Goal: Transaction & Acquisition: Obtain resource

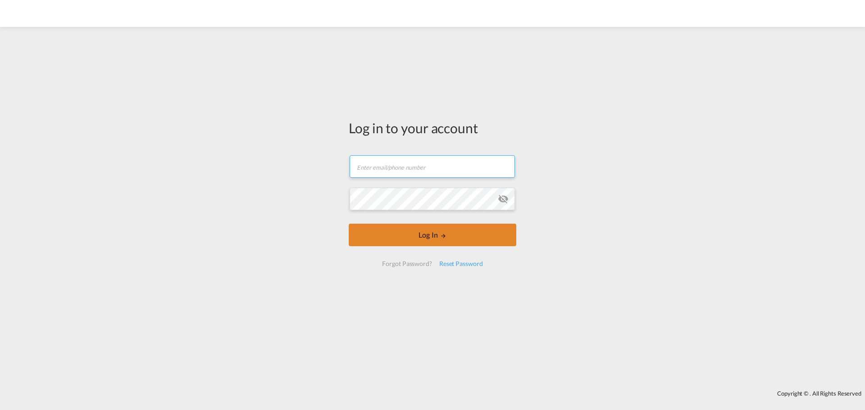
type input "[EMAIL_ADDRESS][DOMAIN_NAME]"
click at [399, 233] on button "Log In" at bounding box center [433, 235] width 168 height 23
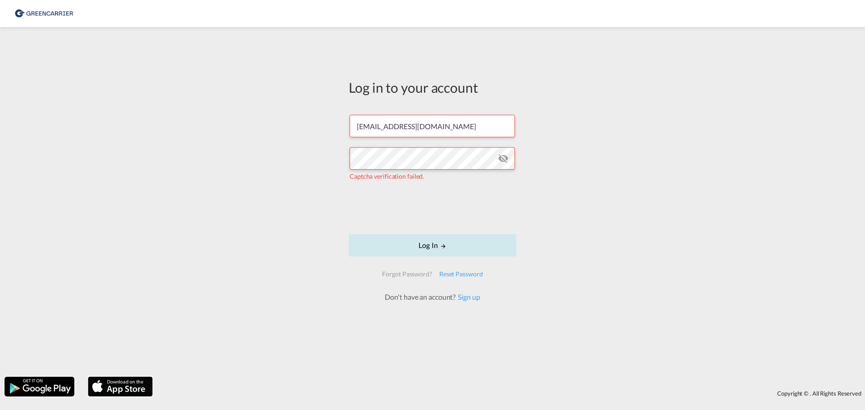
click at [411, 247] on button "Log In" at bounding box center [433, 245] width 168 height 23
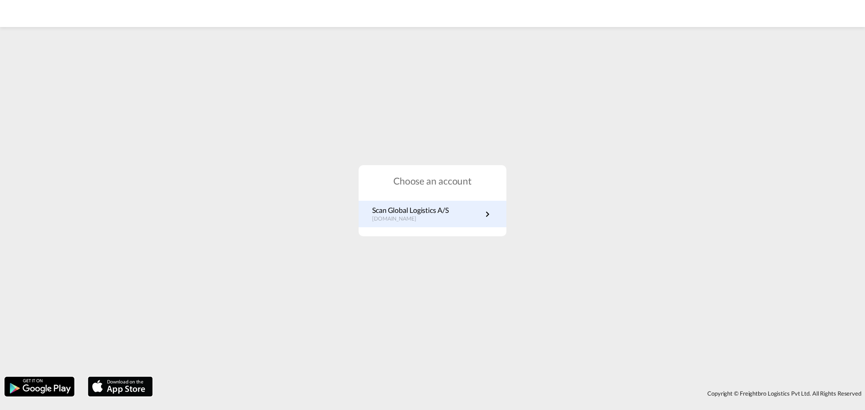
click at [444, 221] on p "dk.portal.greencarrier.com" at bounding box center [410, 219] width 77 height 8
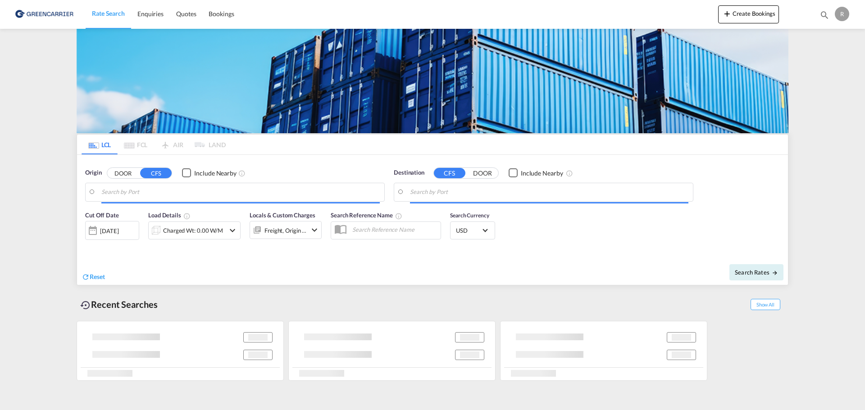
click at [133, 193] on input "Search by Port" at bounding box center [240, 193] width 278 height 14
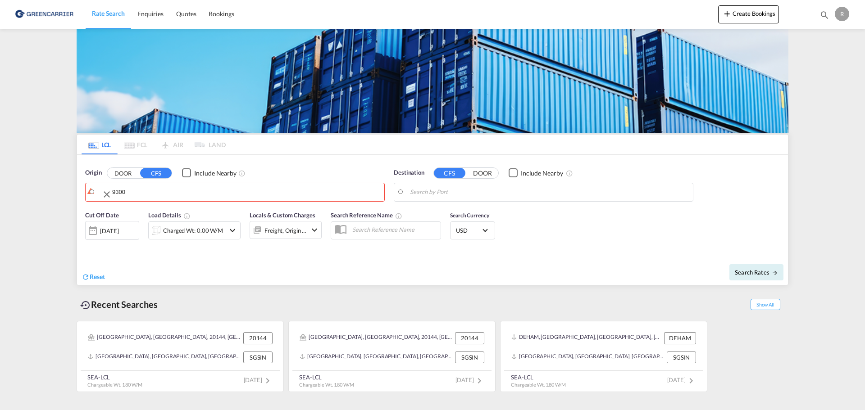
drag, startPoint x: 153, startPoint y: 192, endPoint x: -8, endPoint y: 189, distance: 160.4
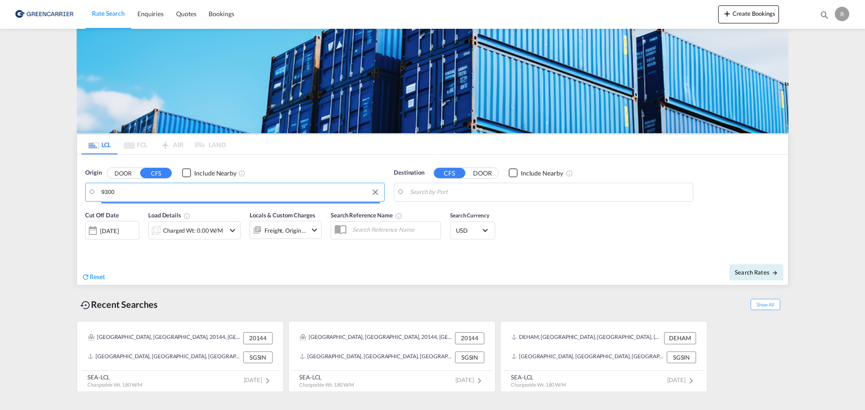
click at [127, 196] on input "9300" at bounding box center [240, 193] width 278 height 14
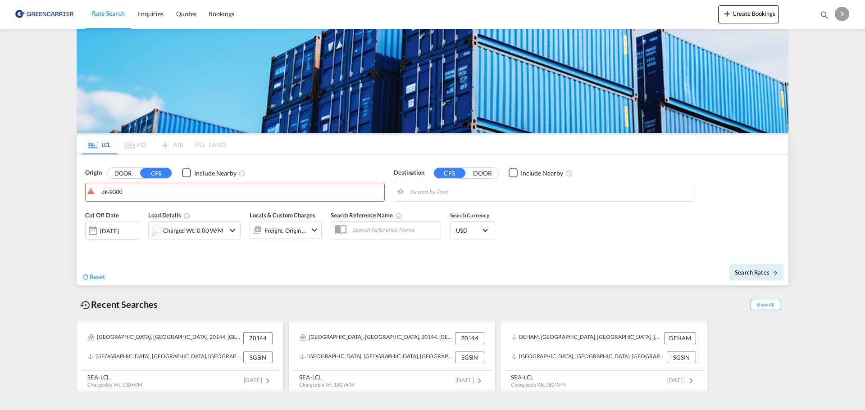
click at [115, 175] on button "DOOR" at bounding box center [123, 173] width 32 height 10
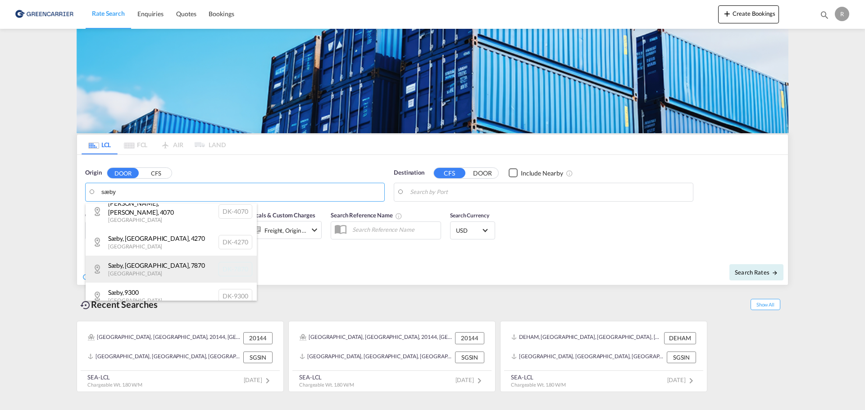
scroll to position [11, 0]
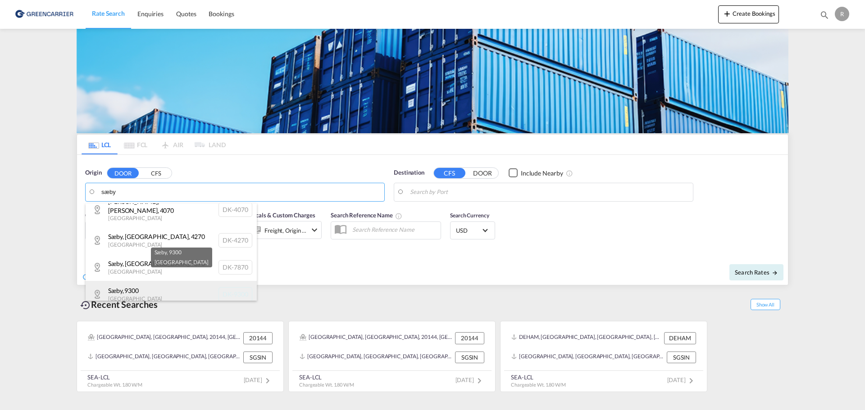
click at [182, 285] on div "Sæby , 9300 [GEOGRAPHIC_DATA] DK-9300" at bounding box center [171, 294] width 171 height 27
type input "DK-9300, Sæby"
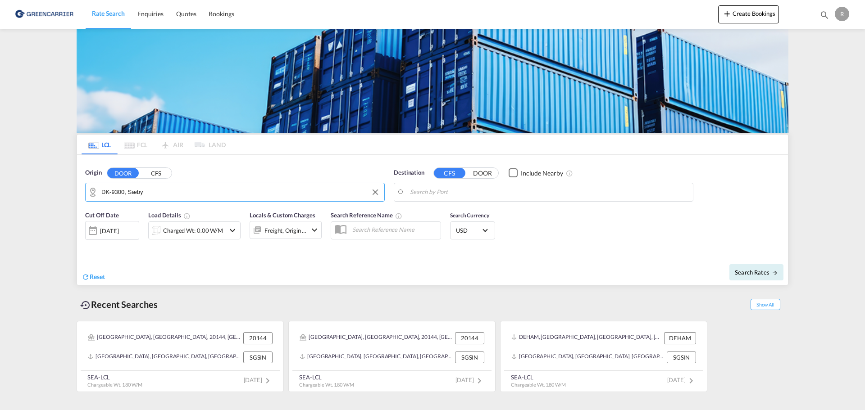
click at [470, 190] on body "Rate Search Enquiries Quotes Bookings Rate Search Enquiries" at bounding box center [432, 205] width 865 height 410
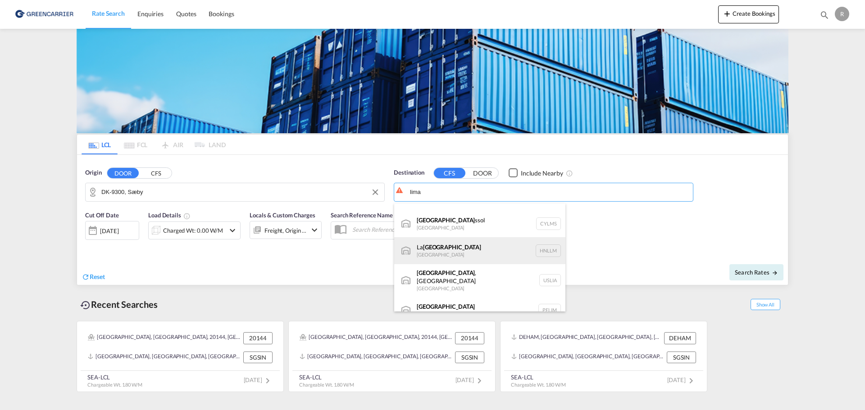
scroll to position [27, 0]
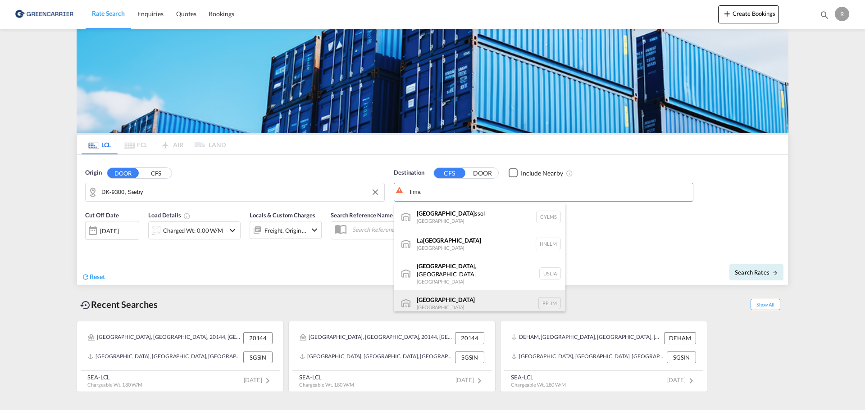
click at [483, 294] on div "Lima [GEOGRAPHIC_DATA] PELIM" at bounding box center [479, 303] width 171 height 27
type input "Lima, PELIM"
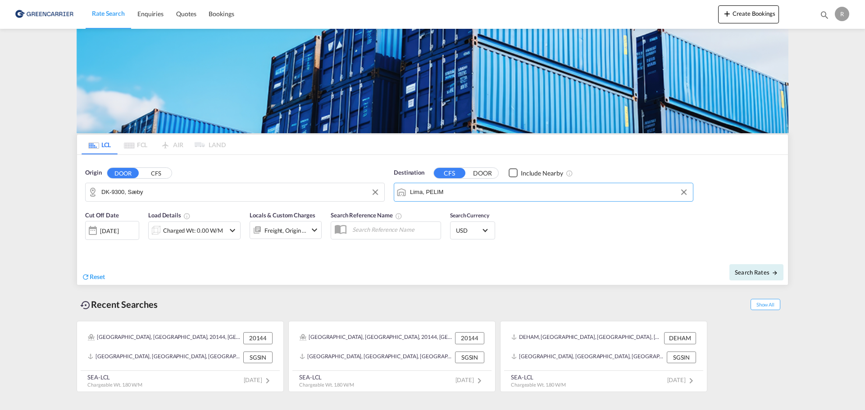
click at [188, 226] on div "Charged Wt: 0.00 W/M" at bounding box center [193, 230] width 60 height 13
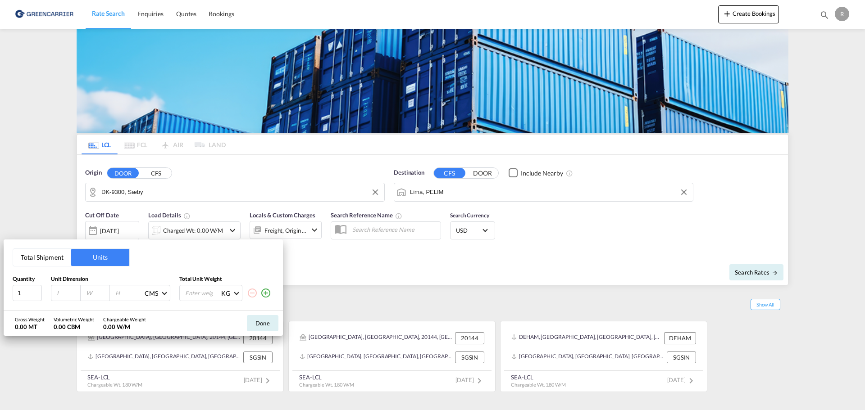
click at [72, 295] on input "number" at bounding box center [68, 293] width 24 height 8
type input "120"
type input "80"
type input "120"
type input "200"
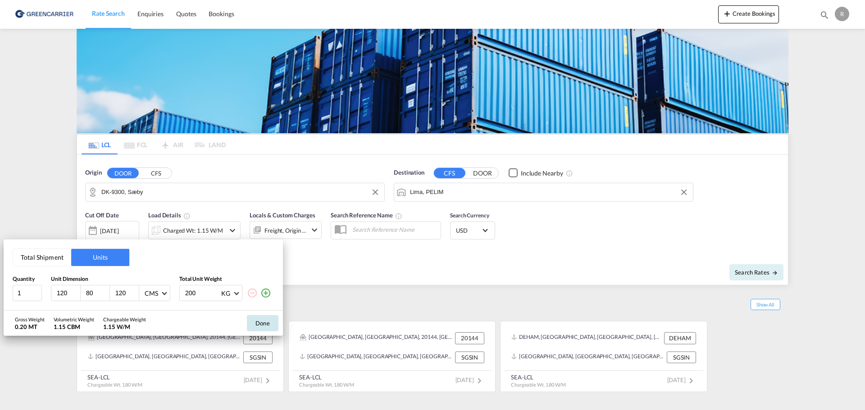
click at [259, 320] on button "Done" at bounding box center [263, 323] width 32 height 16
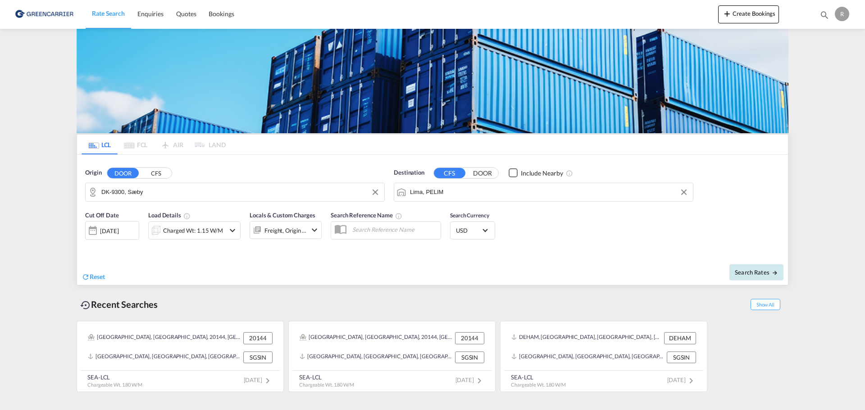
click at [758, 272] on span "Search Rates" at bounding box center [756, 272] width 43 height 7
type input "9300 to PELIM / [DATE]"
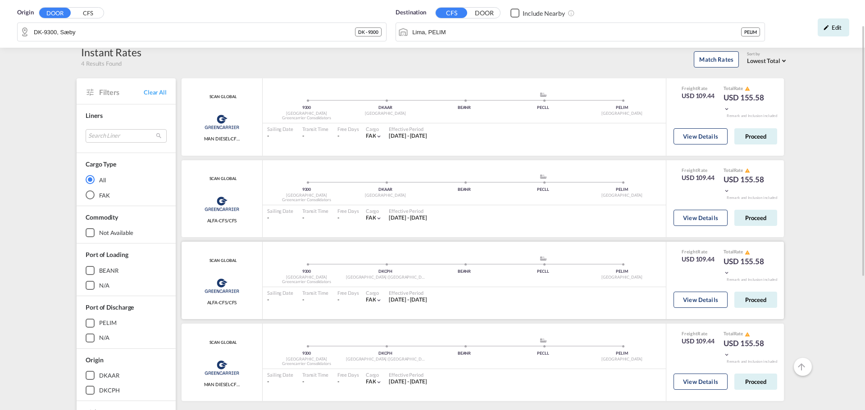
scroll to position [131, 0]
